Goal: Information Seeking & Learning: Check status

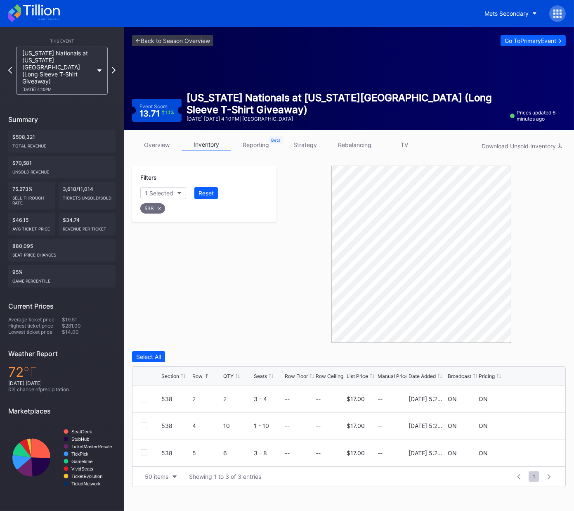
click at [559, 10] on icon at bounding box center [558, 13] width 8 height 8
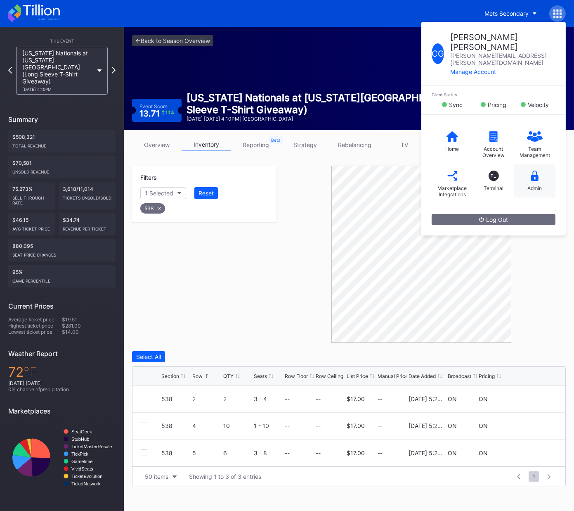
click at [533, 166] on div "Admin" at bounding box center [534, 180] width 41 height 33
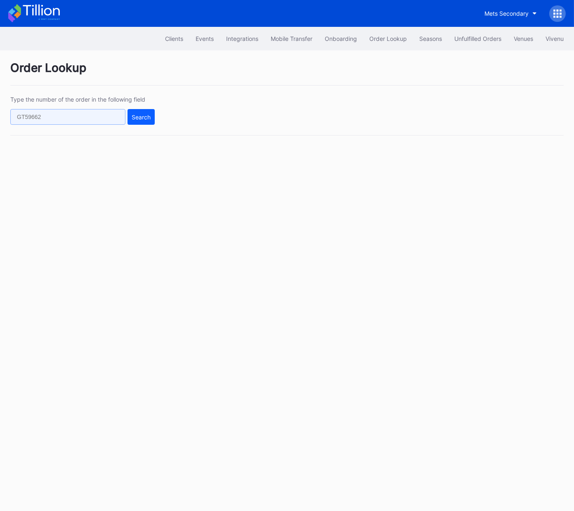
click at [121, 121] on input "text" at bounding box center [67, 117] width 115 height 16
paste input "75694004"
click at [138, 115] on div "Search" at bounding box center [141, 117] width 19 height 7
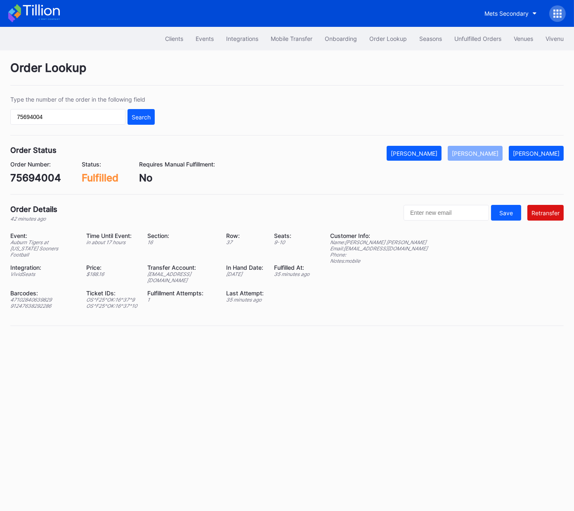
click at [49, 174] on div "75694004" at bounding box center [35, 178] width 51 height 12
copy div "75694004"
click at [112, 116] on input "75694004" at bounding box center [67, 117] width 115 height 16
drag, startPoint x: 112, startPoint y: 116, endPoint x: 130, endPoint y: 116, distance: 17.4
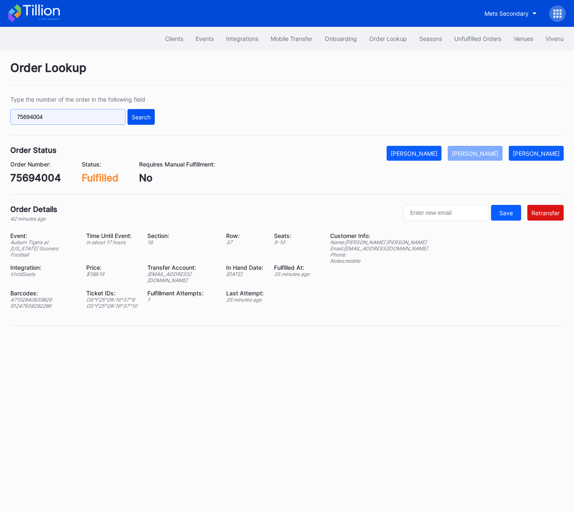
click at [112, 116] on input "75694004" at bounding box center [67, 117] width 115 height 16
paste input "6234114"
type input "623411404"
click at [136, 115] on div "Search" at bounding box center [141, 117] width 19 height 7
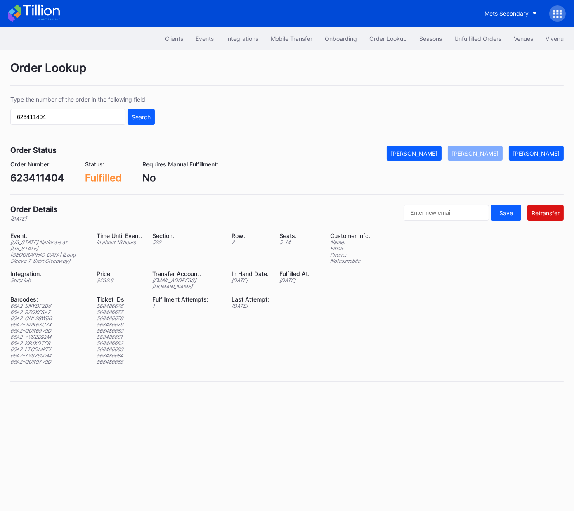
click at [175, 277] on div "[EMAIL_ADDRESS][DOMAIN_NAME]" at bounding box center [186, 283] width 69 height 12
click at [51, 178] on div "623411404" at bounding box center [37, 178] width 54 height 12
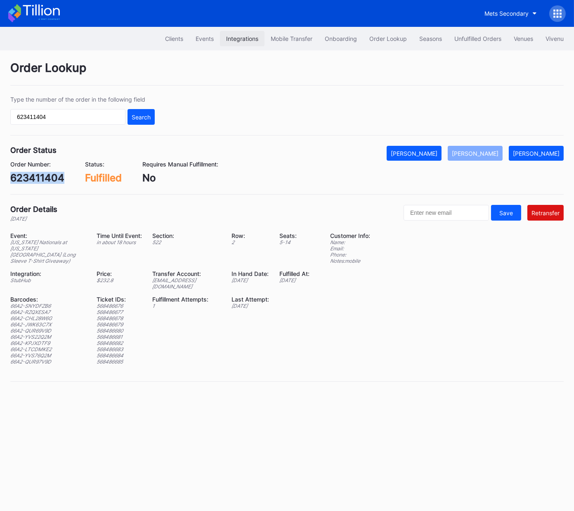
copy div "623411404"
